Goal: Information Seeking & Learning: Learn about a topic

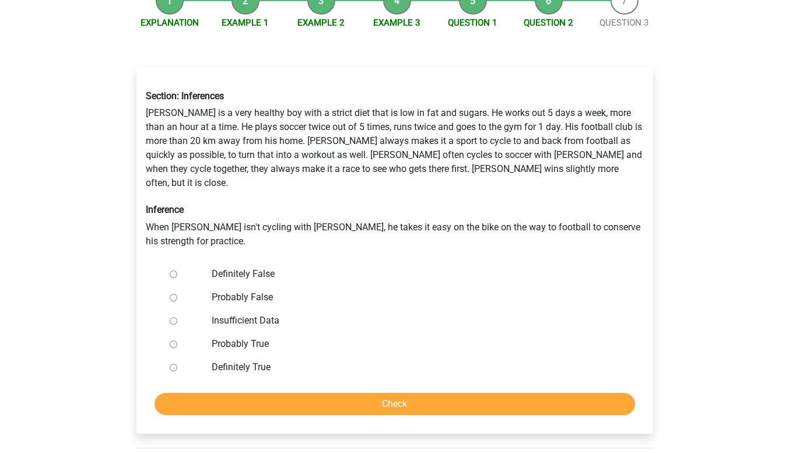
scroll to position [148, 0]
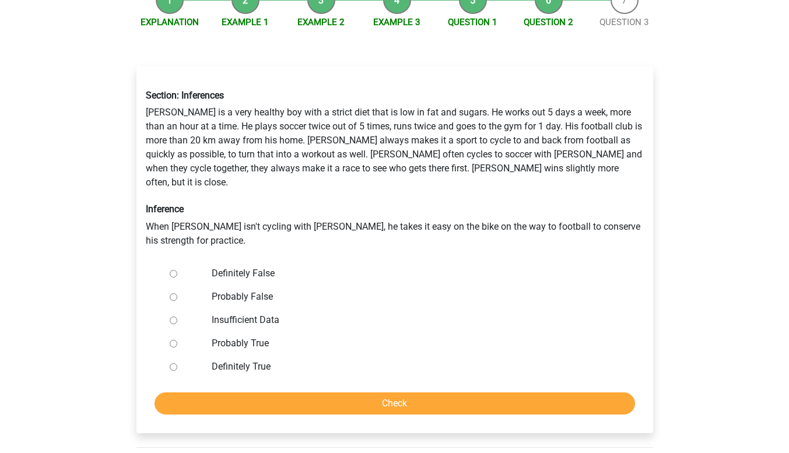
click at [242, 267] on label "Definitely False" at bounding box center [414, 274] width 404 height 14
click at [177, 270] on input "Definitely False" at bounding box center [174, 274] width 8 height 8
radio input "true"
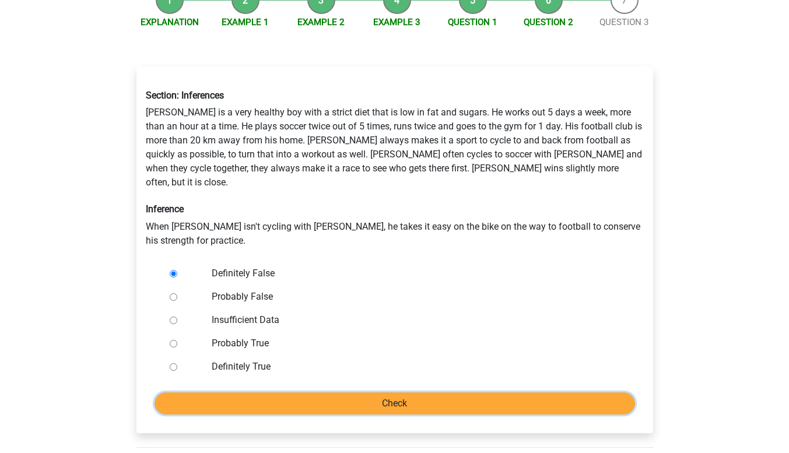
click at [330, 393] on input "Check" at bounding box center [395, 404] width 481 height 22
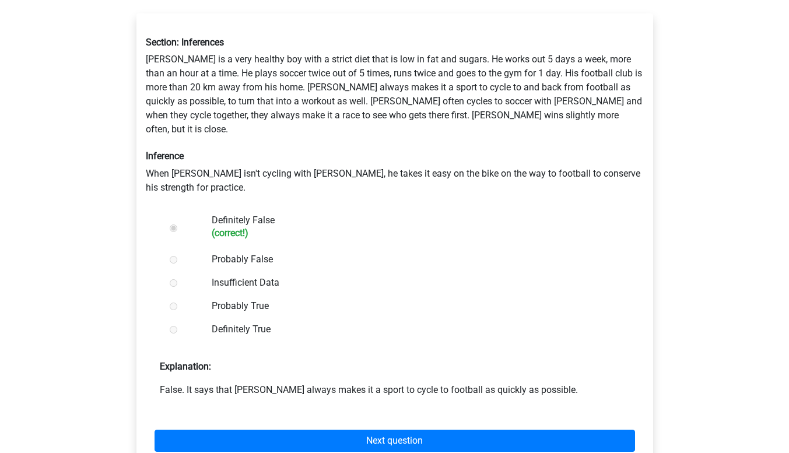
scroll to position [207, 0]
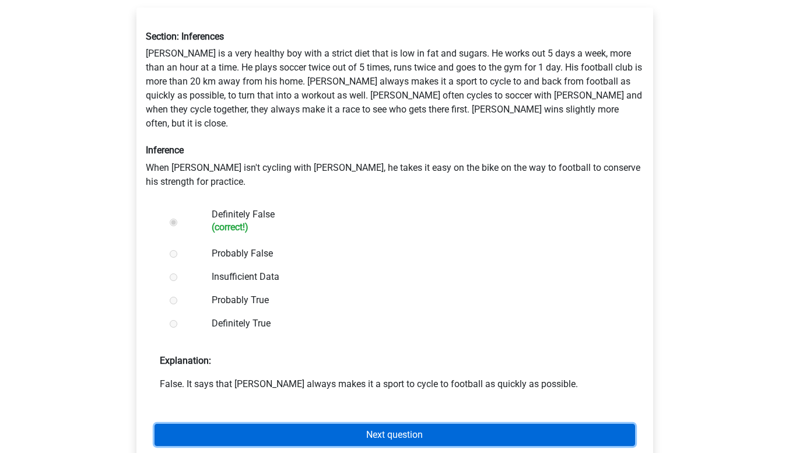
click at [337, 424] on link "Next question" at bounding box center [395, 435] width 481 height 22
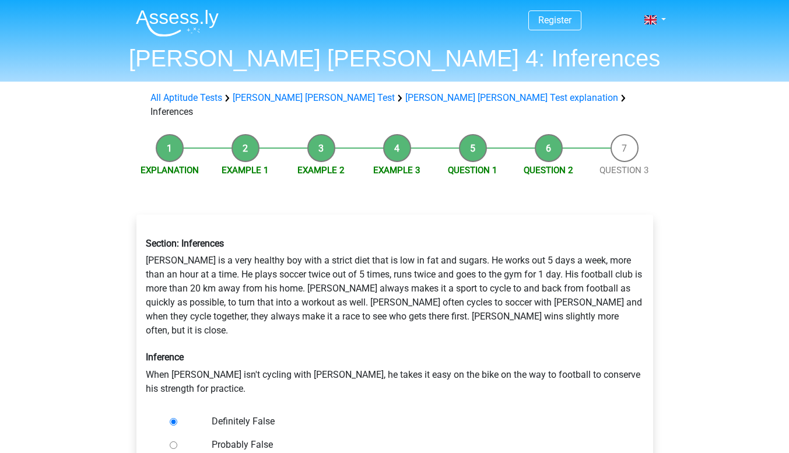
scroll to position [148, 0]
